Goal: Check status

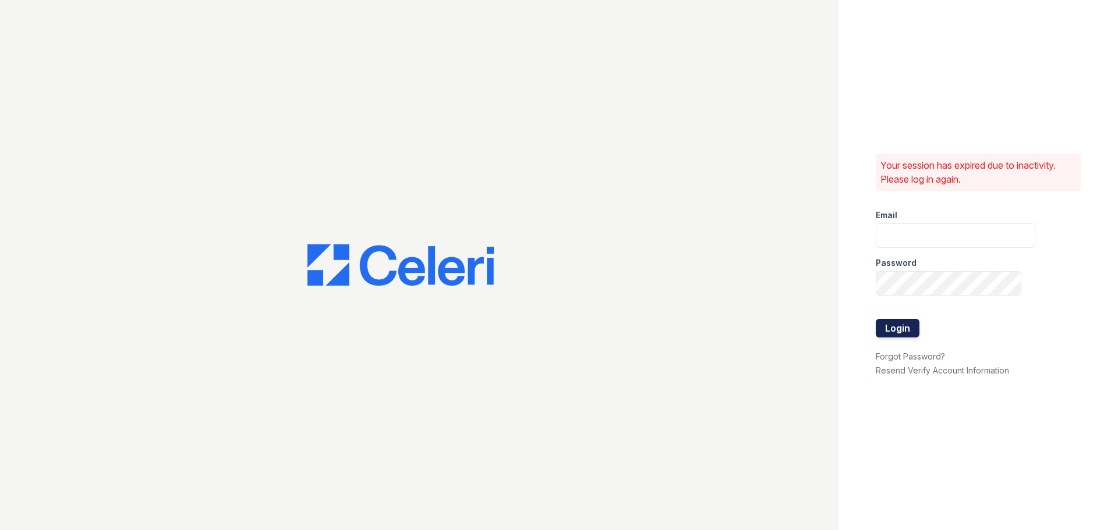
type input "ryan.pm@cafmanagement.com"
click at [892, 324] on button "Login" at bounding box center [898, 328] width 44 height 19
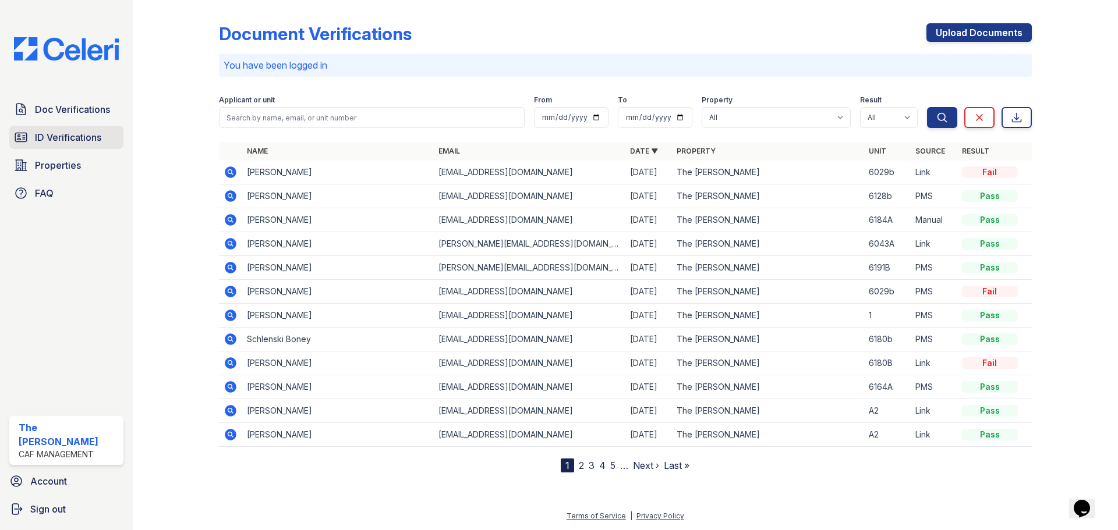
click at [70, 133] on span "ID Verifications" at bounding box center [68, 137] width 66 height 14
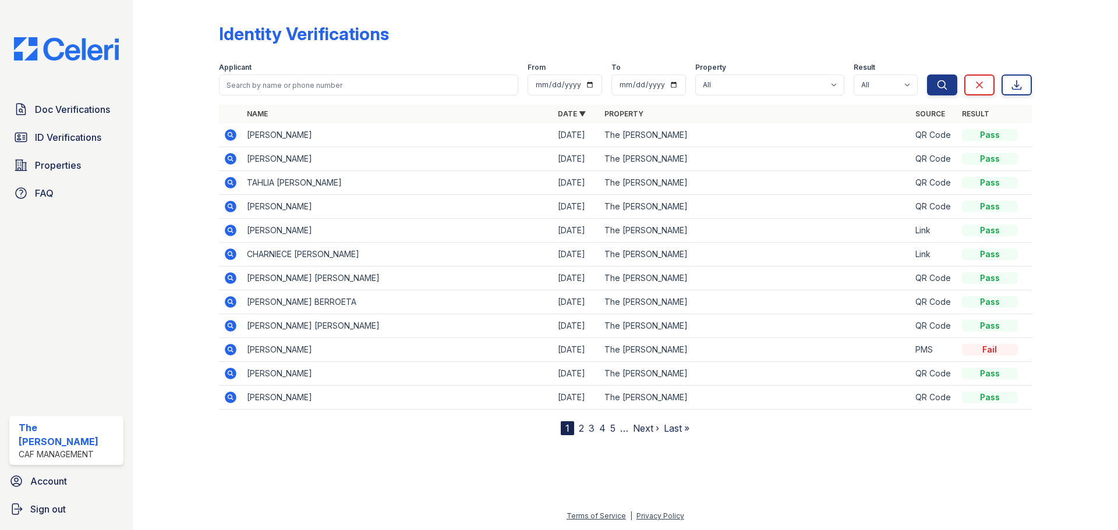
click at [228, 207] on icon at bounding box center [231, 207] width 12 height 12
